Goal: Task Accomplishment & Management: Manage account settings

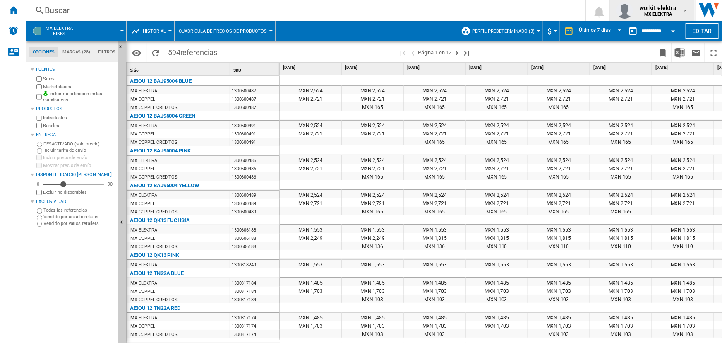
click at [657, 7] on span "workit elektra" at bounding box center [658, 8] width 37 height 8
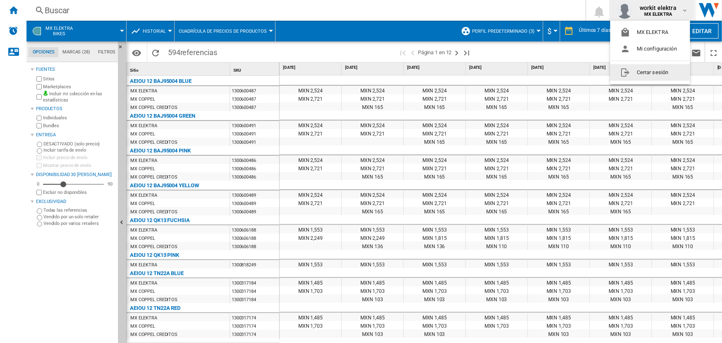
click at [645, 70] on button "Cerrar sesión" at bounding box center [650, 72] width 80 height 17
